Goal: Navigation & Orientation: Find specific page/section

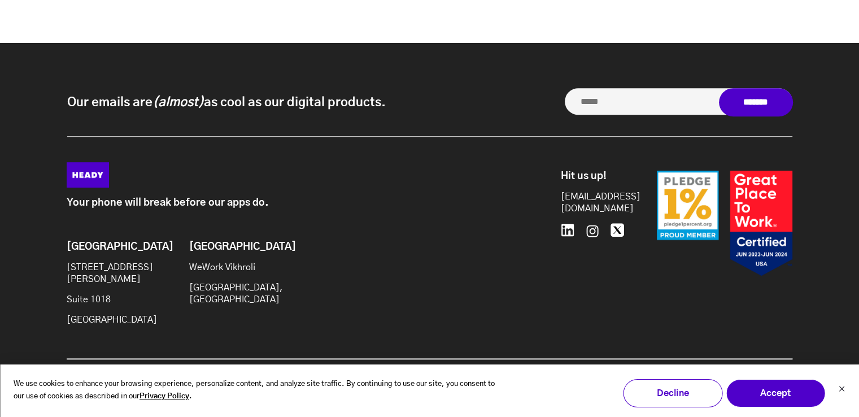
scroll to position [4897, 0]
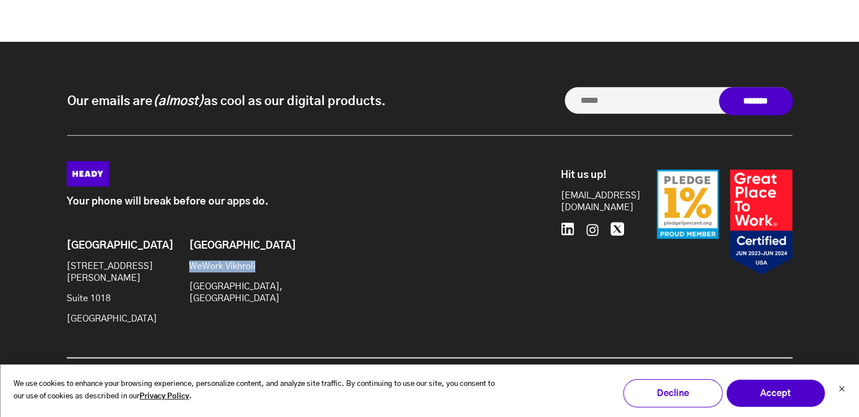
drag, startPoint x: 188, startPoint y: 274, endPoint x: 254, endPoint y: 277, distance: 65.5
click at [254, 277] on div "Brooklyn [STREET_ADDRESS][PERSON_NAME] [GEOGRAPHIC_DATA] WeWork [GEOGRAPHIC_DAT…" at bounding box center [239, 287] width 344 height 94
click at [175, 240] on div "Your phone will break before our apps do. Brooklyn [STREET_ADDRESS][PERSON_NAME…" at bounding box center [310, 247] width 486 height 173
click at [611, 102] on input "Our emails are (almost) as cool as our digital products. *" at bounding box center [679, 100] width 228 height 27
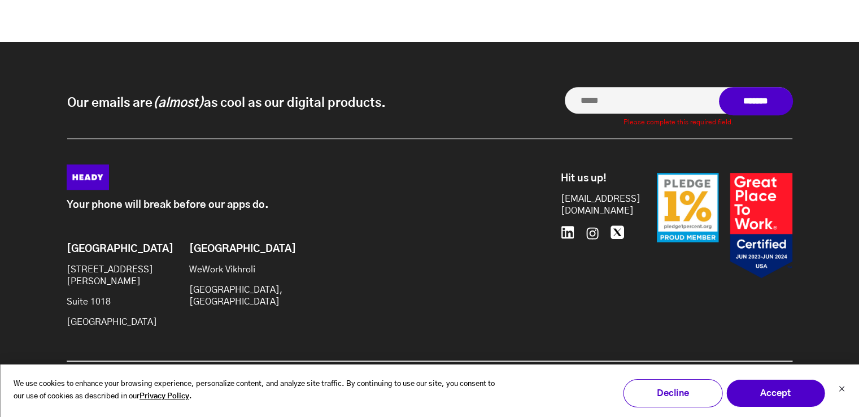
drag, startPoint x: 746, startPoint y: 102, endPoint x: 648, endPoint y: 106, distance: 97.7
click at [648, 106] on form "Our emails are (almost) as cool as our digital products. * Please complete this…" at bounding box center [679, 103] width 228 height 32
drag, startPoint x: 749, startPoint y: 107, endPoint x: 759, endPoint y: 110, distance: 10.5
click at [713, 107] on form "Our emails are (almost) as cool as our digital products. * Please complete this…" at bounding box center [679, 103] width 228 height 32
click at [546, 104] on div "Our emails are (almost) as cool as our digital products. Our emails are (almost…" at bounding box center [429, 113] width 725 height 52
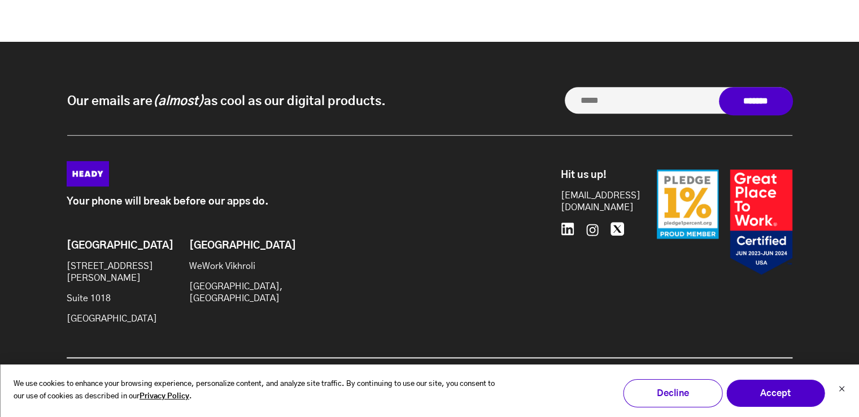
click at [590, 105] on input "Our emails are (almost) as cool as our digital products. *" at bounding box center [679, 100] width 228 height 27
click at [542, 193] on div "Your phone will break before our apps do. Brooklyn [STREET_ADDRESS][PERSON_NAME…" at bounding box center [310, 247] width 486 height 173
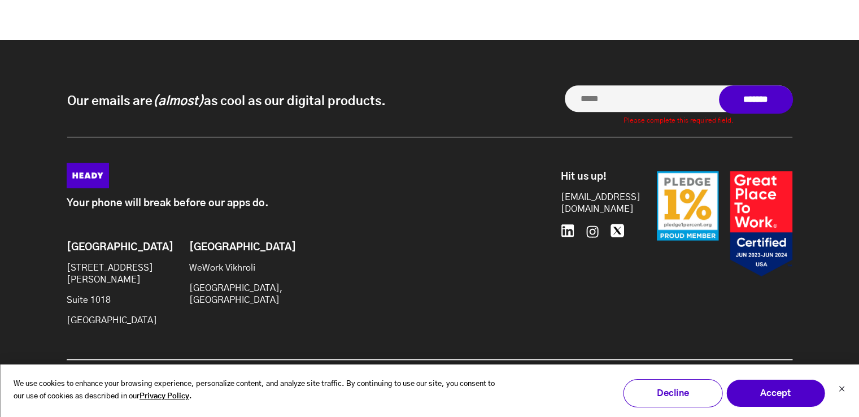
scroll to position [4901, 0]
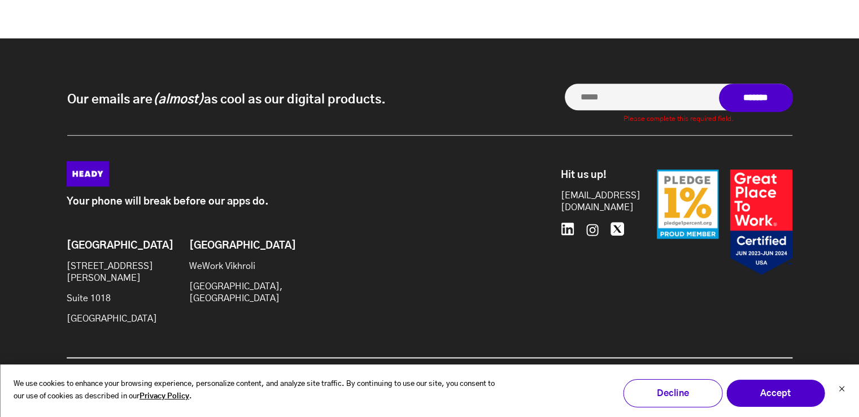
click at [847, 386] on div "We use cookies to enhance your browsing experience, personalize content, and an…" at bounding box center [429, 390] width 859 height 53
click at [842, 387] on icon "Dismiss cookie banner" at bounding box center [841, 388] width 7 height 7
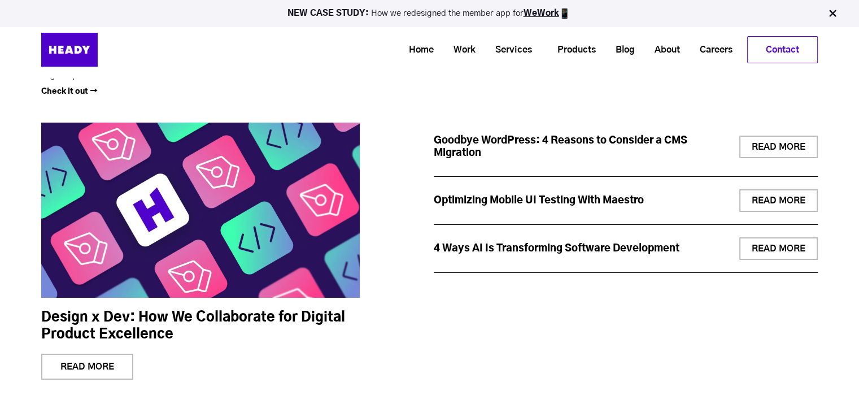
scroll to position [4054, 0]
